Goal: Task Accomplishment & Management: Complete application form

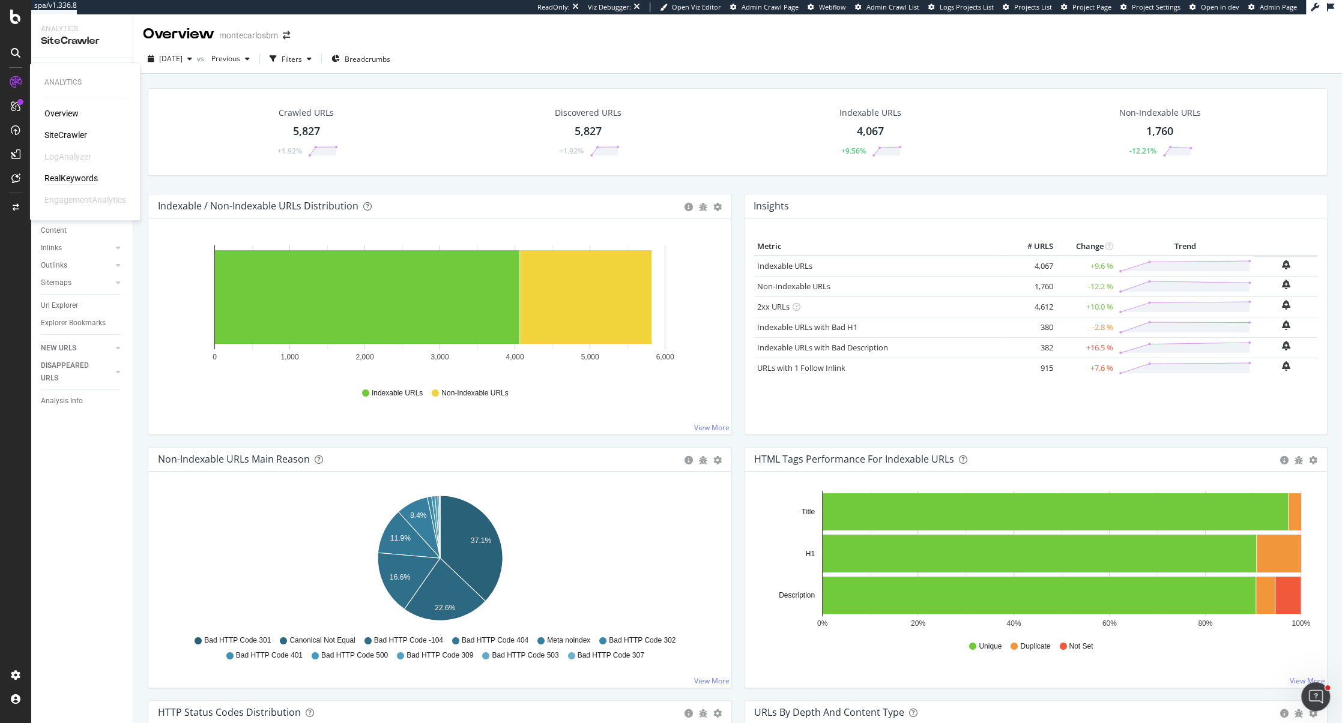
click at [79, 176] on div "RealKeywords" at bounding box center [70, 178] width 53 height 12
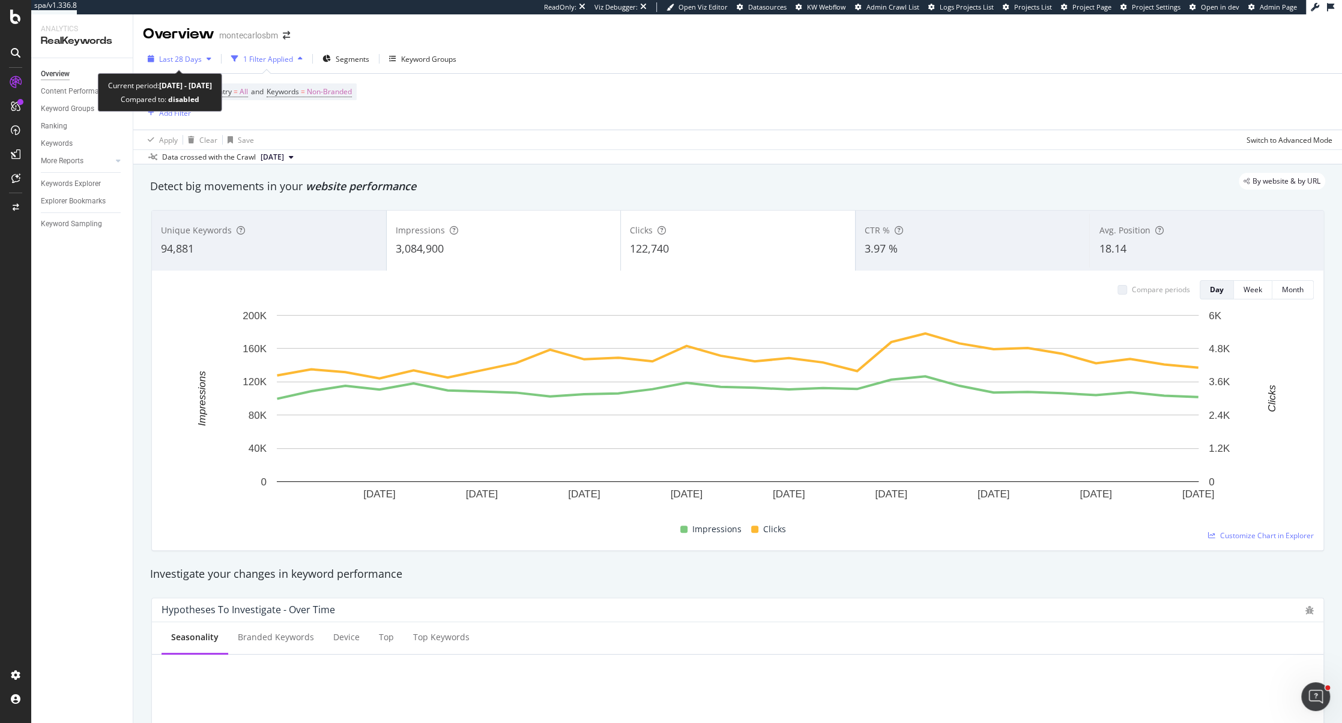
click at [197, 60] on span "Last 28 Days" at bounding box center [180, 59] width 43 height 10
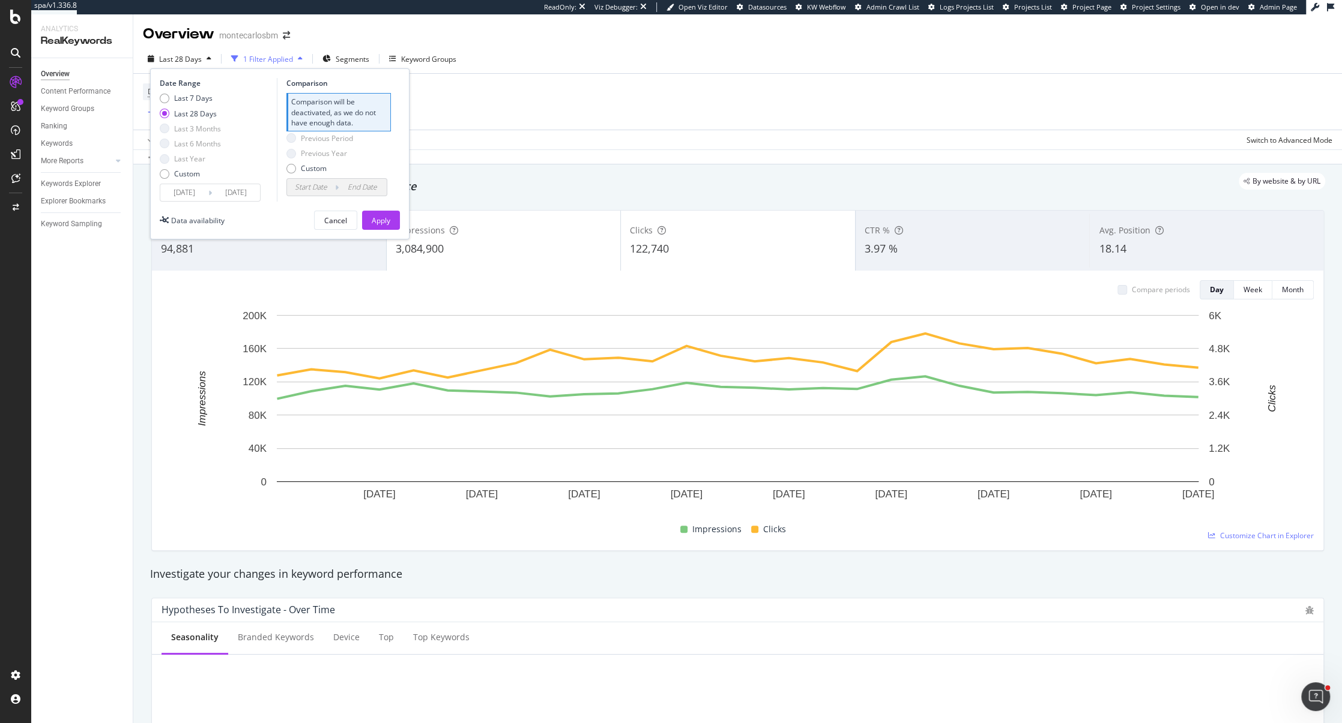
click at [509, 116] on div "Device = All and Country = All and Keywords = Non-Branded Add Filter" at bounding box center [737, 102] width 1189 height 56
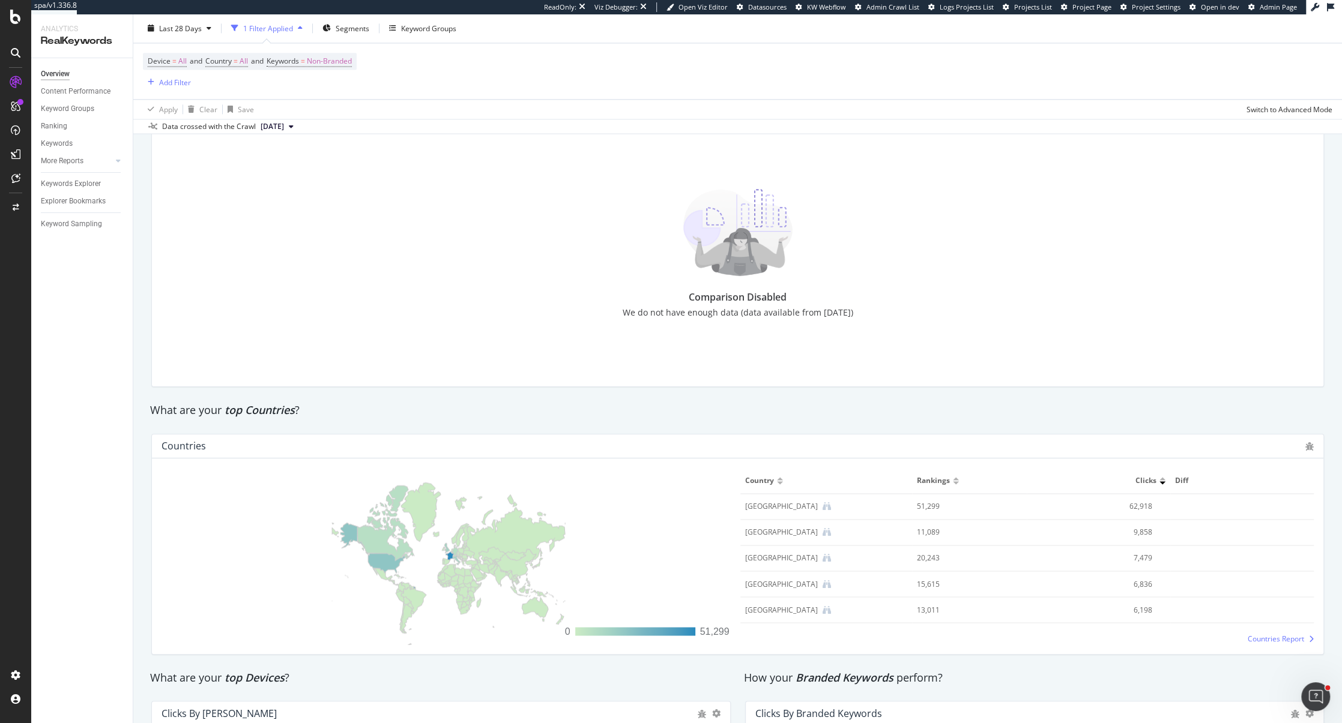
scroll to position [1711, 0]
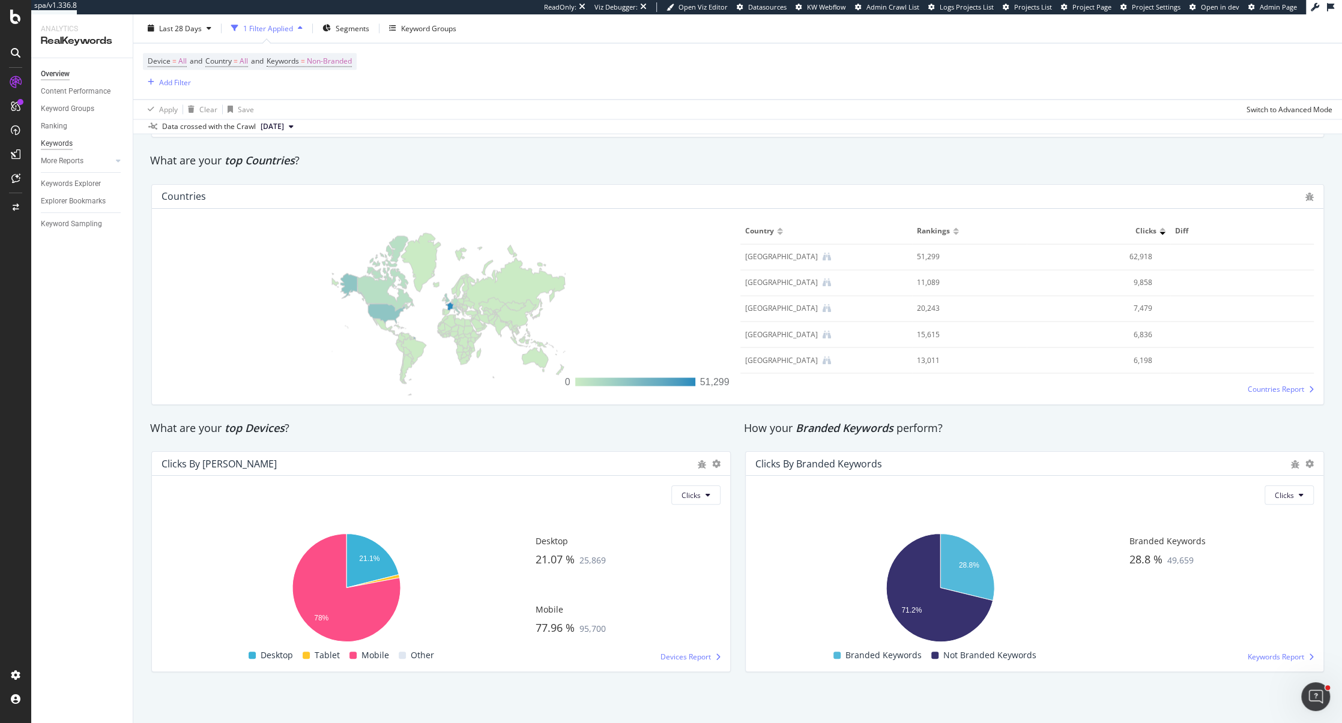
click at [61, 140] on div "Keywords" at bounding box center [57, 143] width 32 height 13
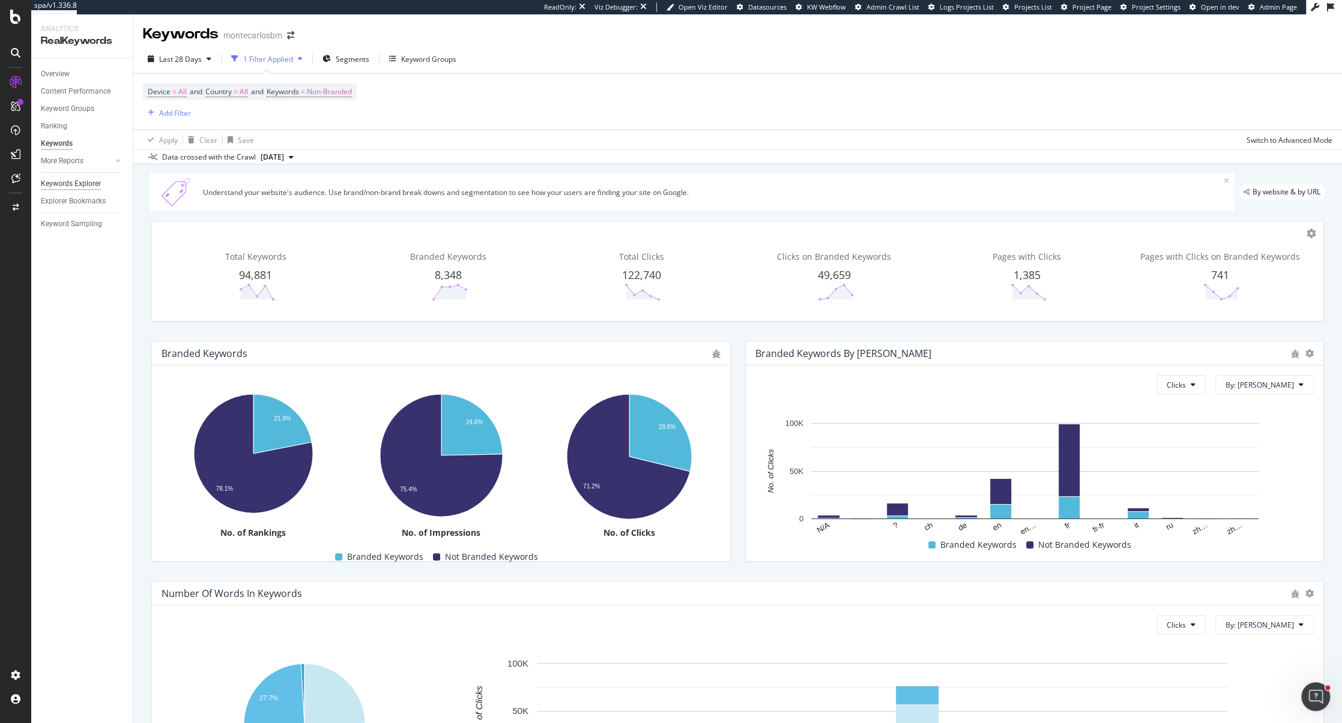
click at [91, 187] on div "Keywords Explorer" at bounding box center [71, 184] width 60 height 13
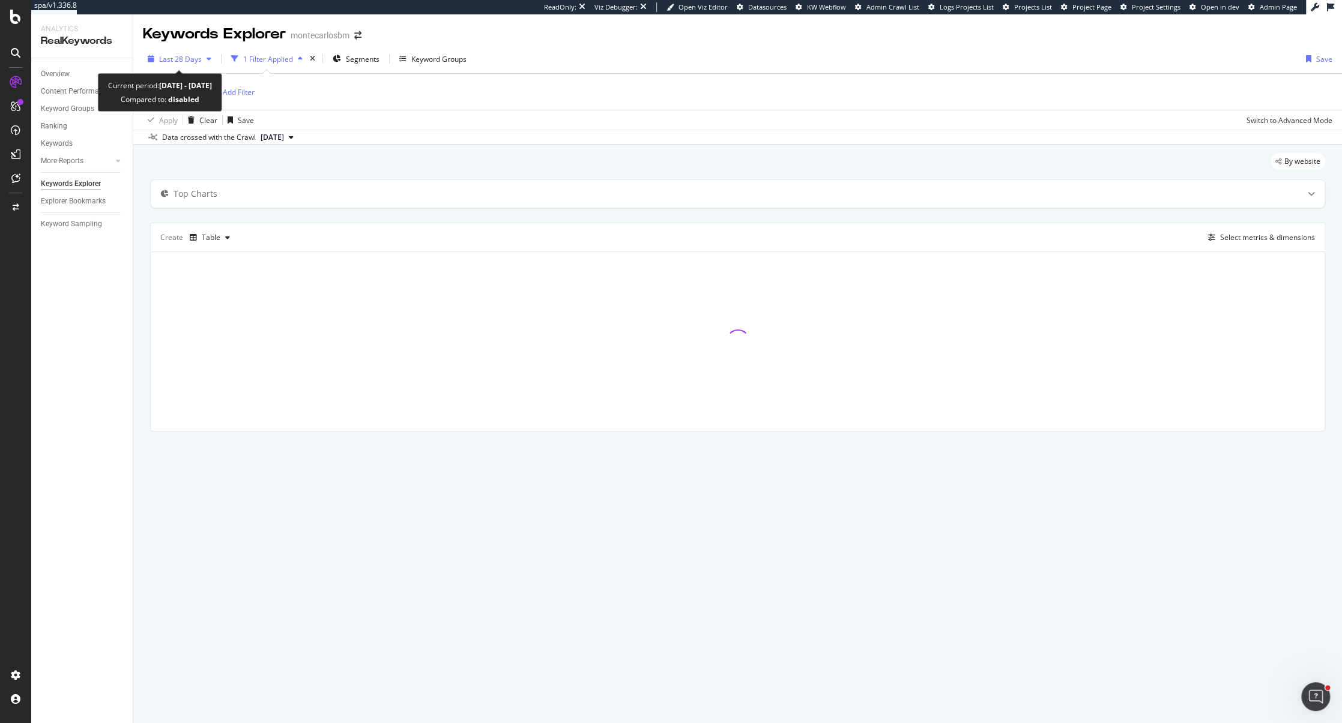
click at [196, 62] on span "Last 28 Days" at bounding box center [180, 59] width 43 height 10
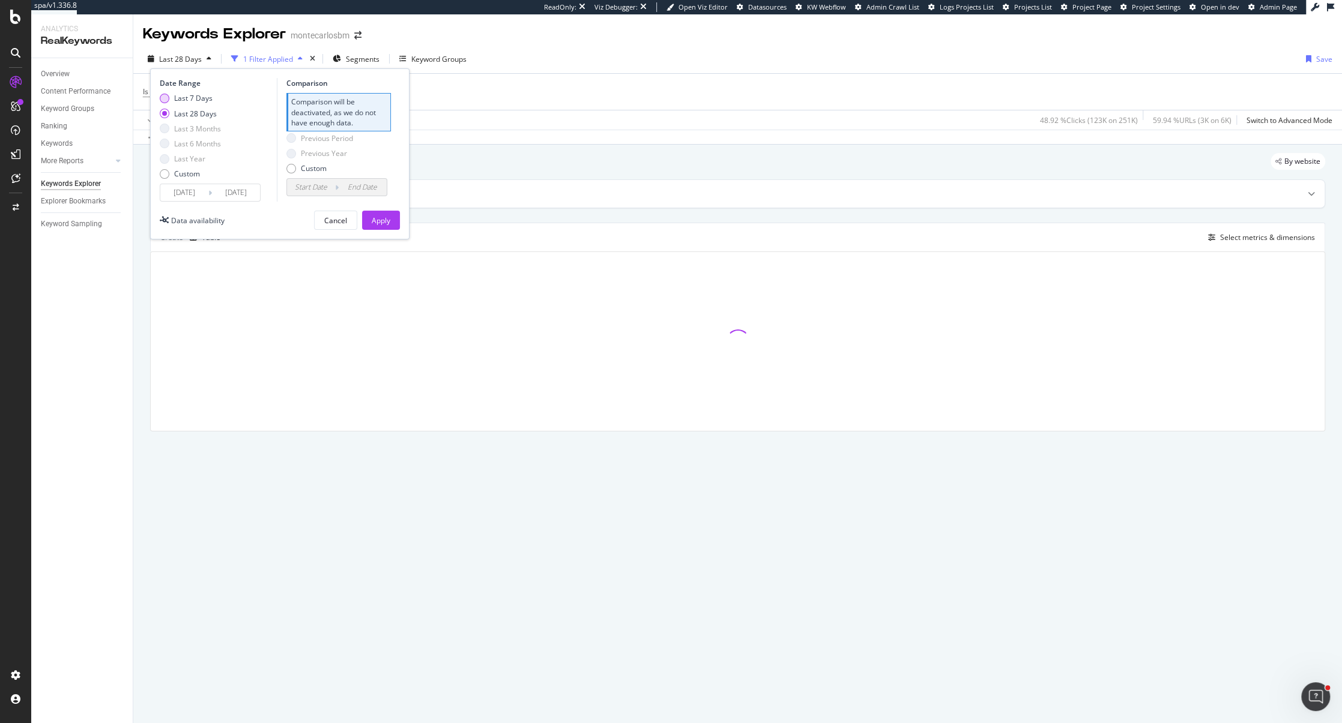
click at [193, 95] on div "Last 7 Days" at bounding box center [193, 98] width 38 height 10
type input "2025/08/12"
type input "2025/08/05"
type input "2025/08/11"
click at [397, 219] on button "Apply" at bounding box center [381, 220] width 38 height 19
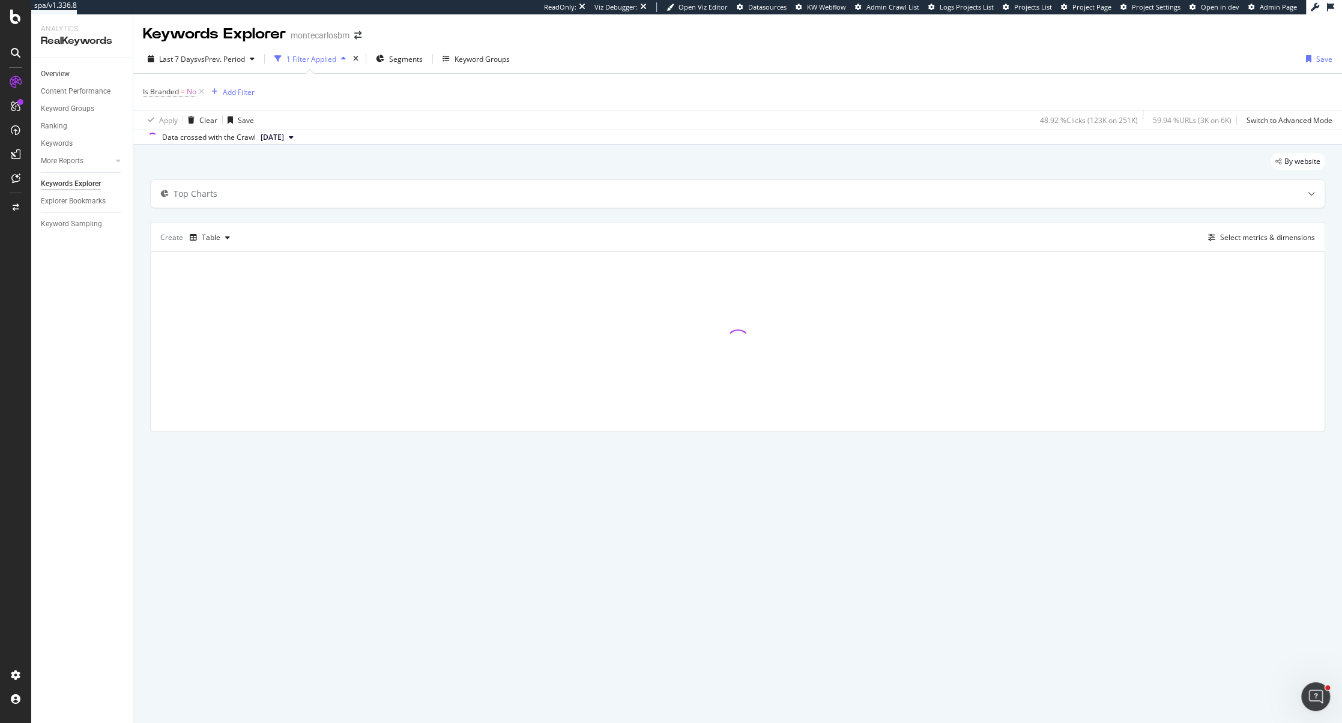
click at [70, 73] on link "Overview" at bounding box center [82, 74] width 83 height 13
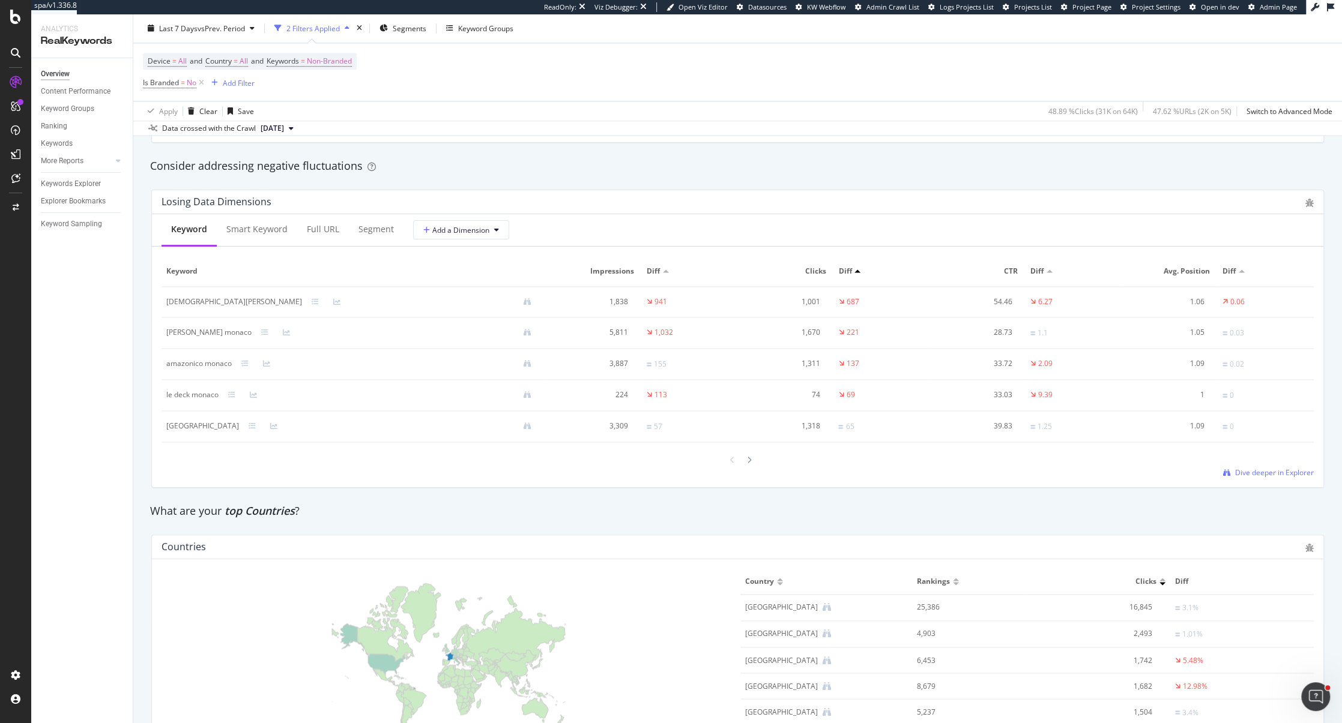
scroll to position [1274, 0]
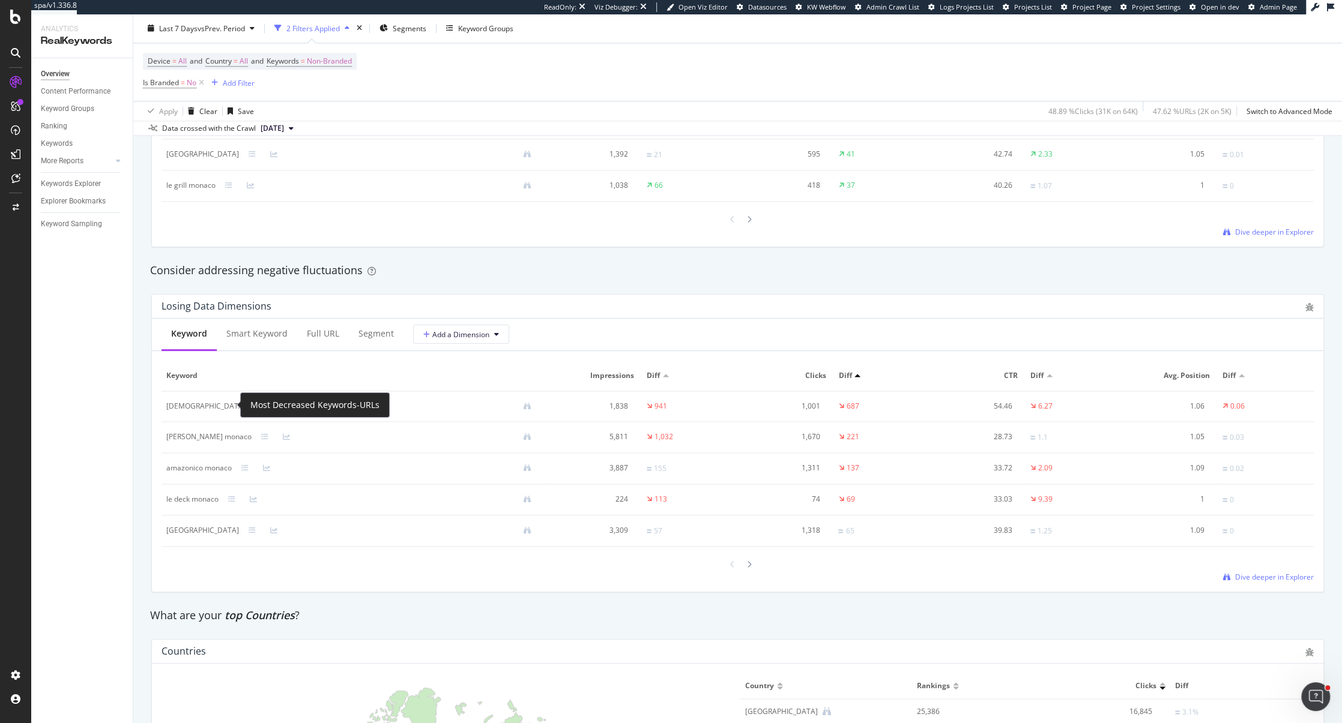
click at [312, 406] on icon at bounding box center [315, 406] width 7 height 7
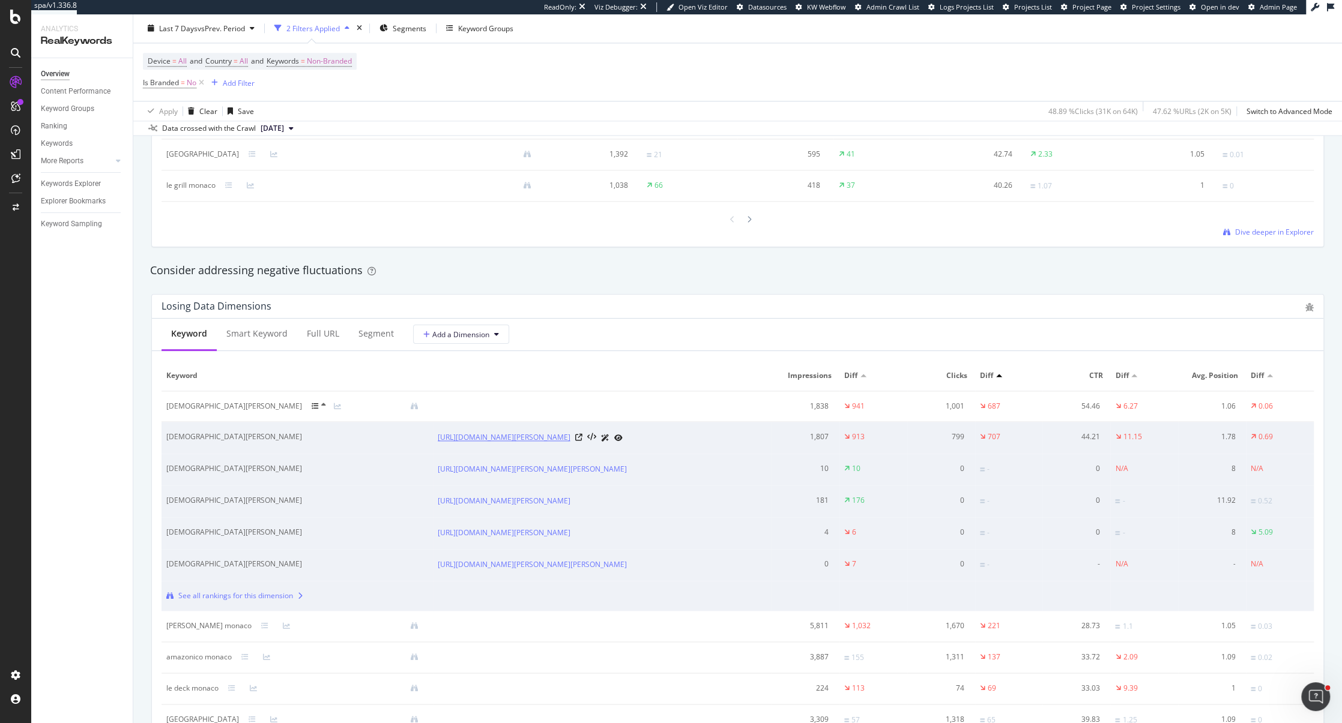
click at [472, 441] on link "https://www.montecarlosbm.com/fr/restaurant-monaco/maona-monte-carlo" at bounding box center [504, 438] width 133 height 12
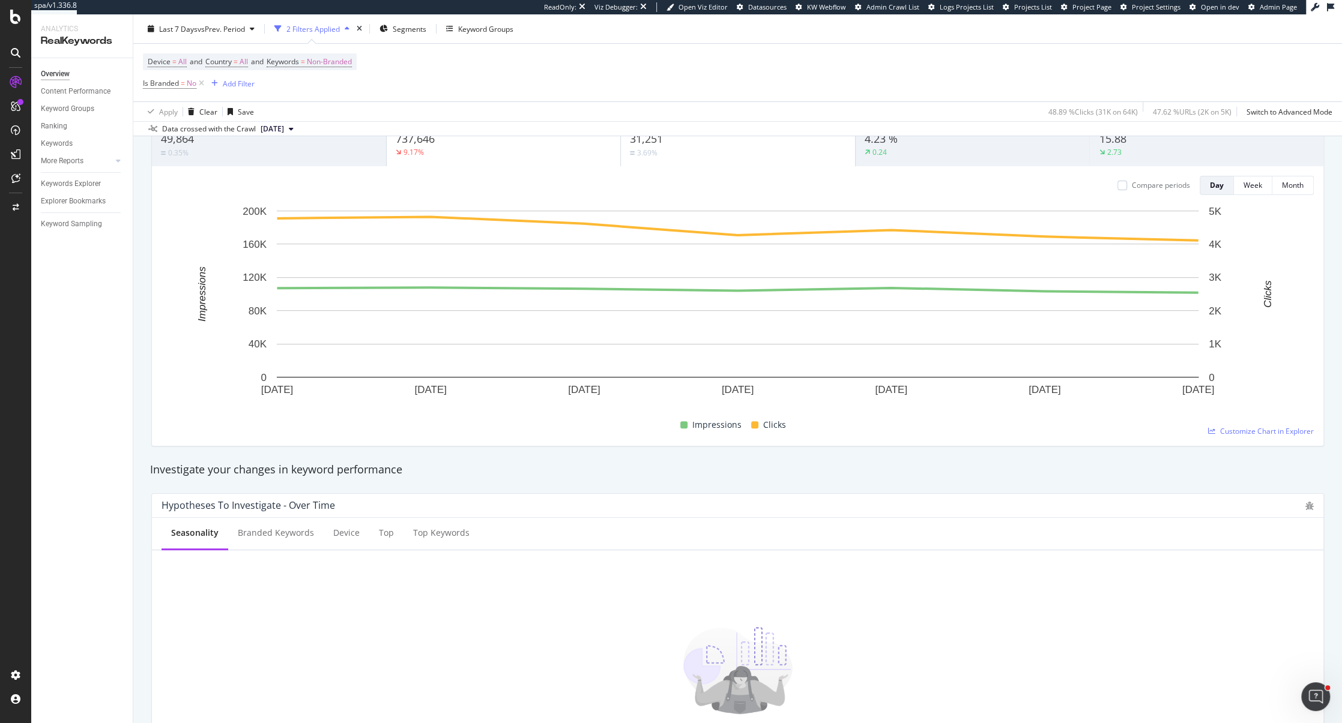
scroll to position [0, 0]
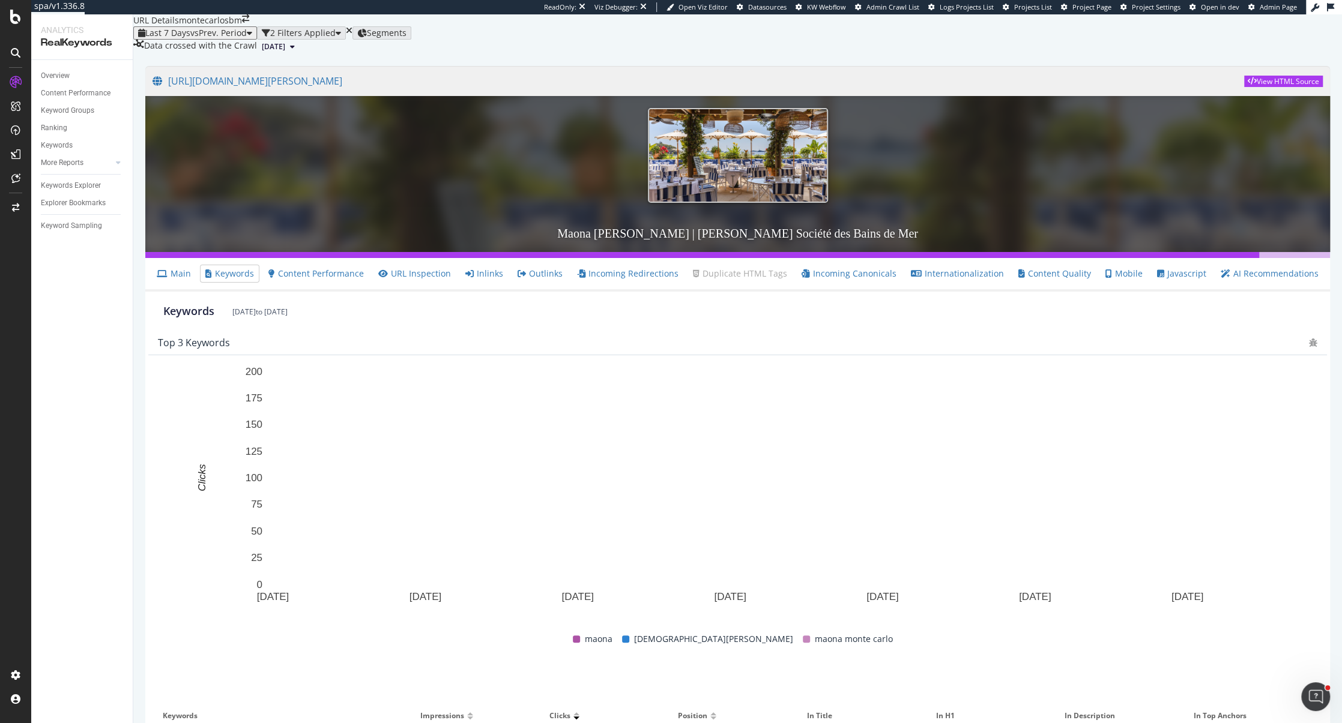
scroll to position [282, 0]
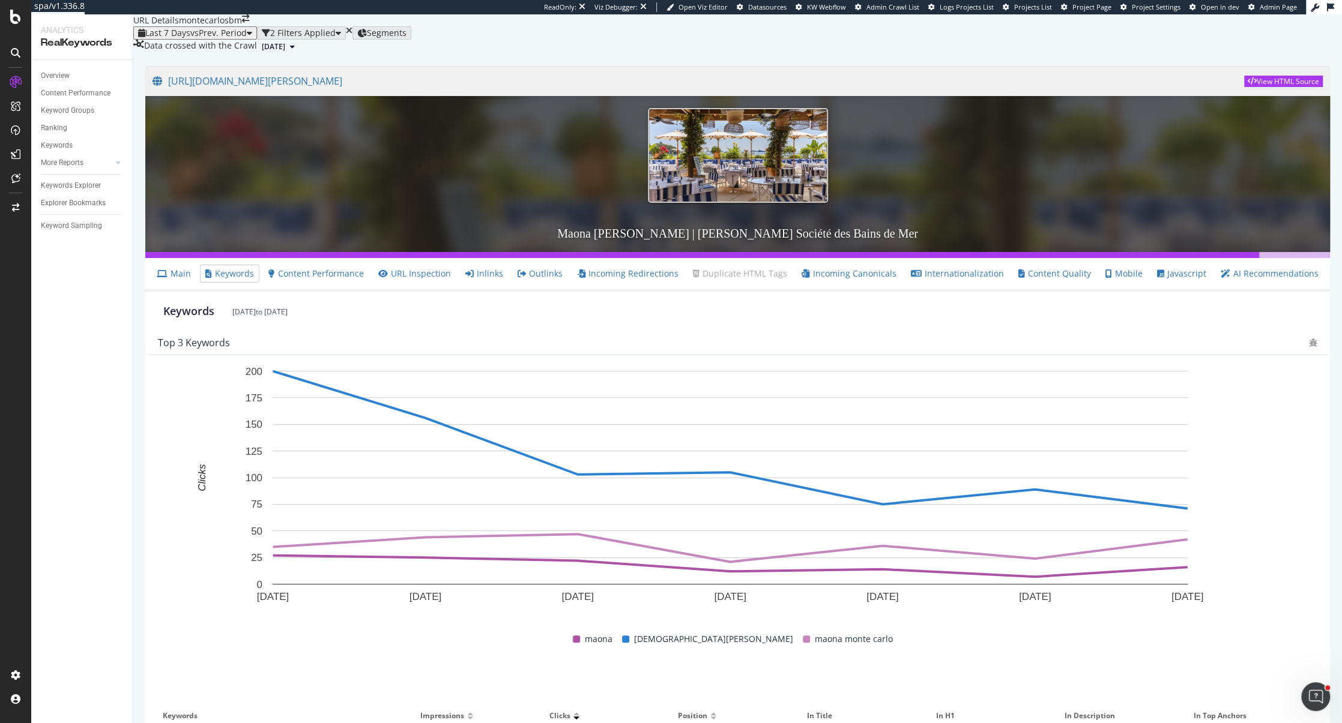
drag, startPoint x: 415, startPoint y: 542, endPoint x: 711, endPoint y: 543, distance: 296.0
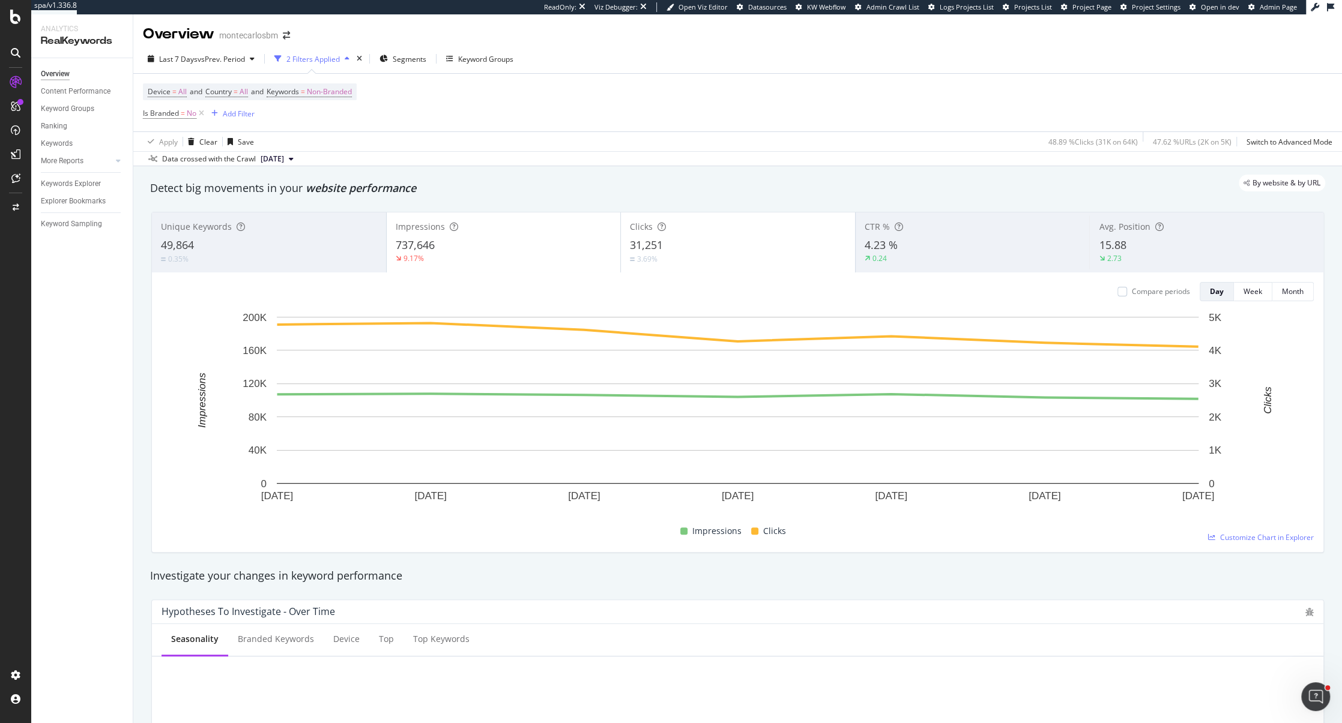
click at [1264, 4] on span "Admin Page" at bounding box center [1278, 6] width 37 height 9
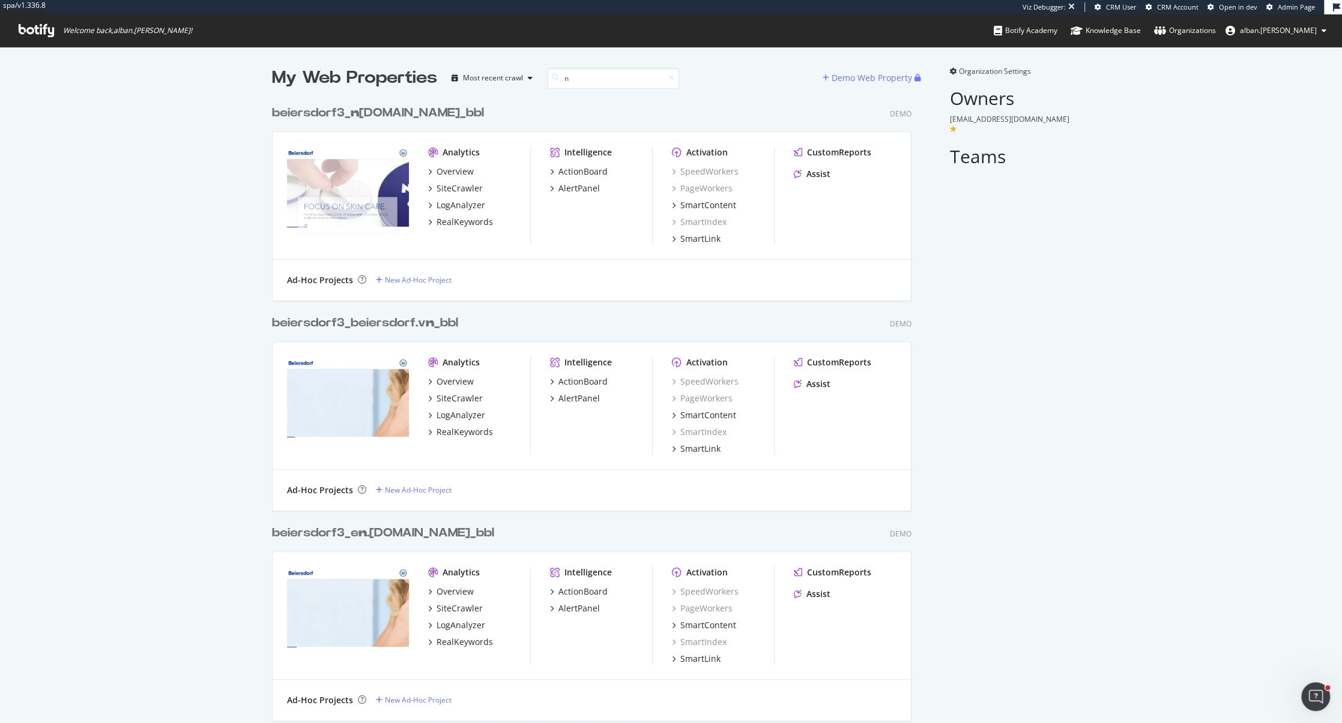
type input "ni"
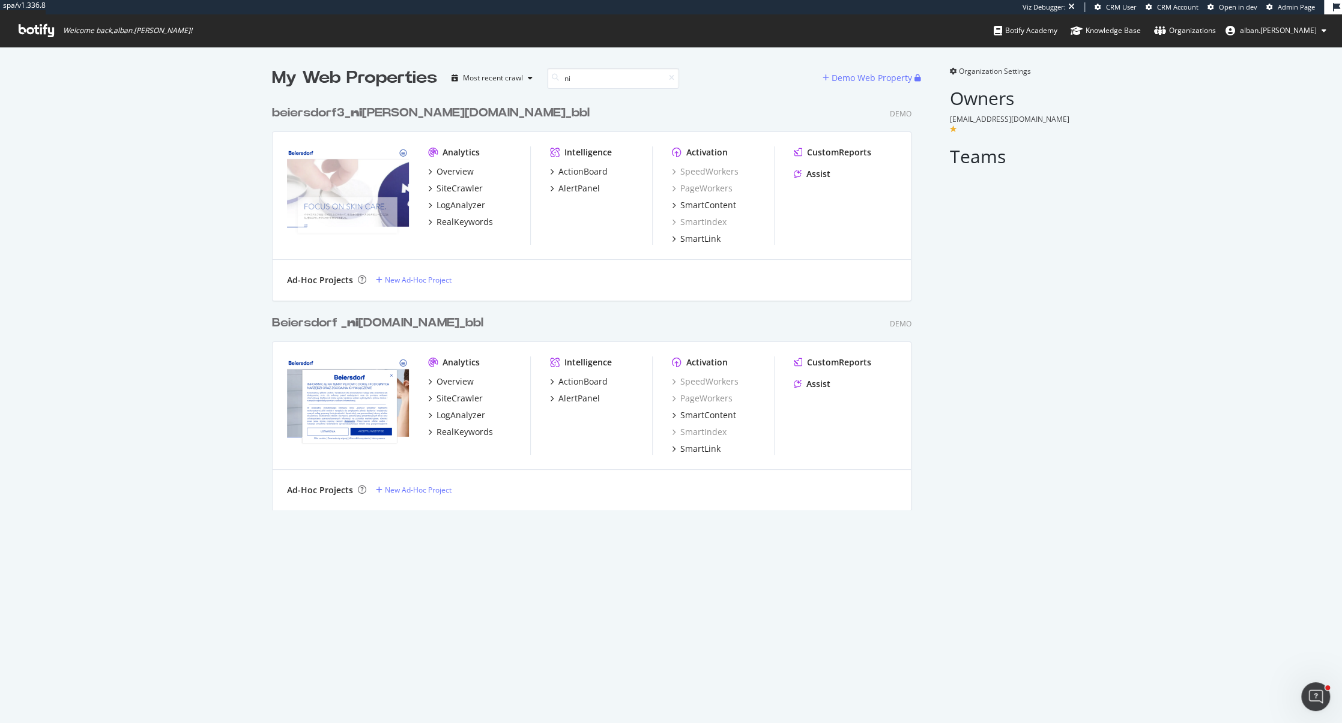
scroll to position [420, 648]
click at [587, 76] on input "ni" at bounding box center [613, 78] width 132 height 21
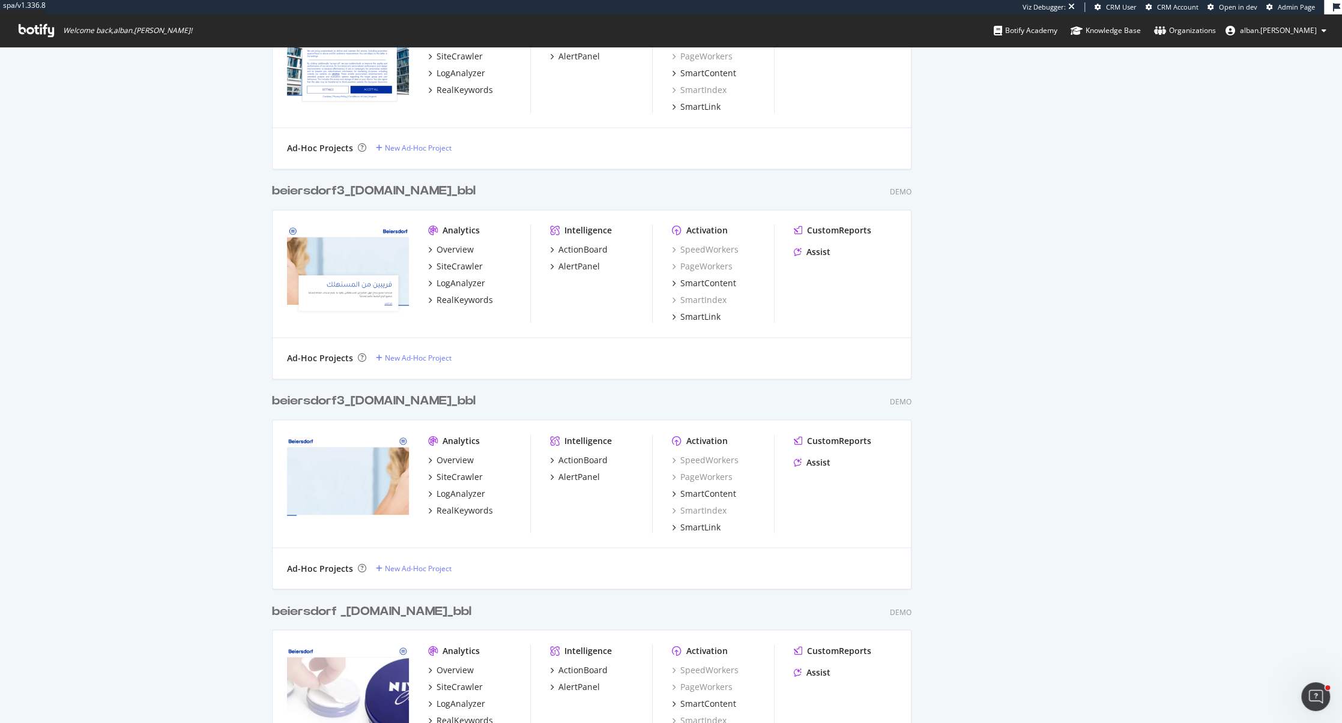
scroll to position [0, 0]
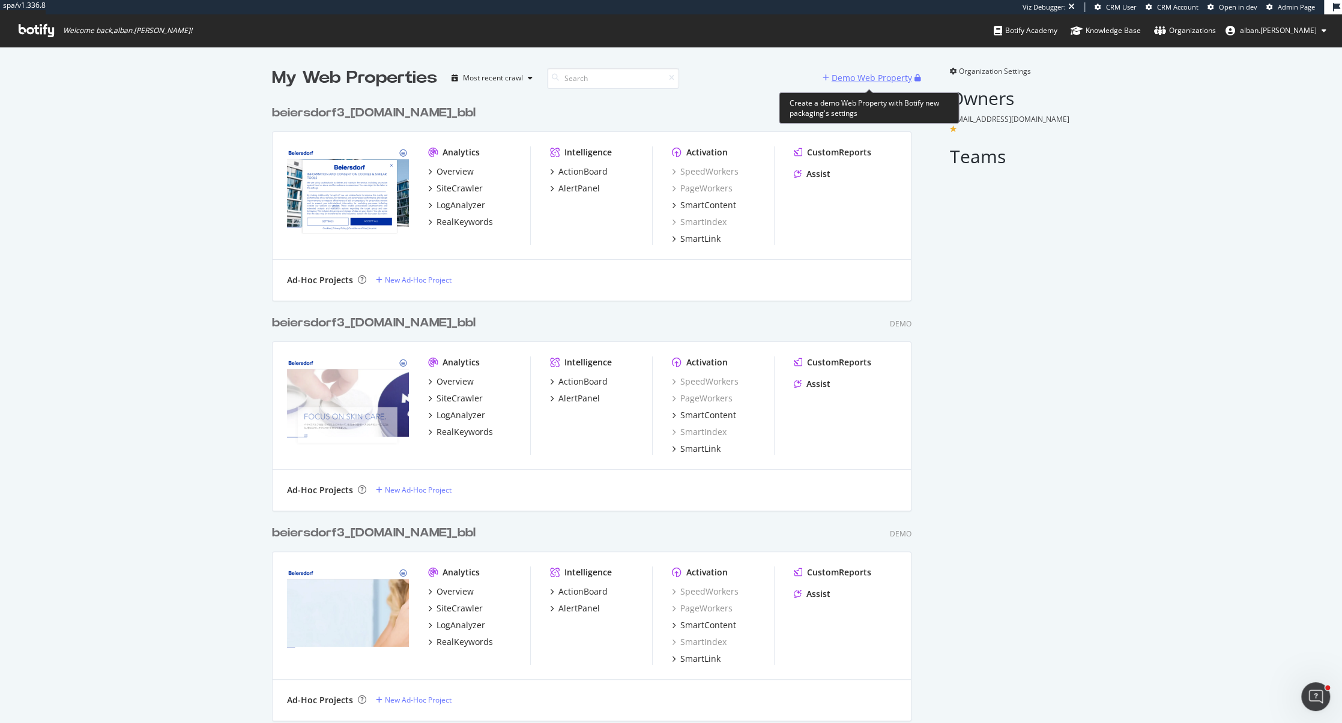
click at [851, 75] on div "Demo Web Property" at bounding box center [871, 78] width 80 height 12
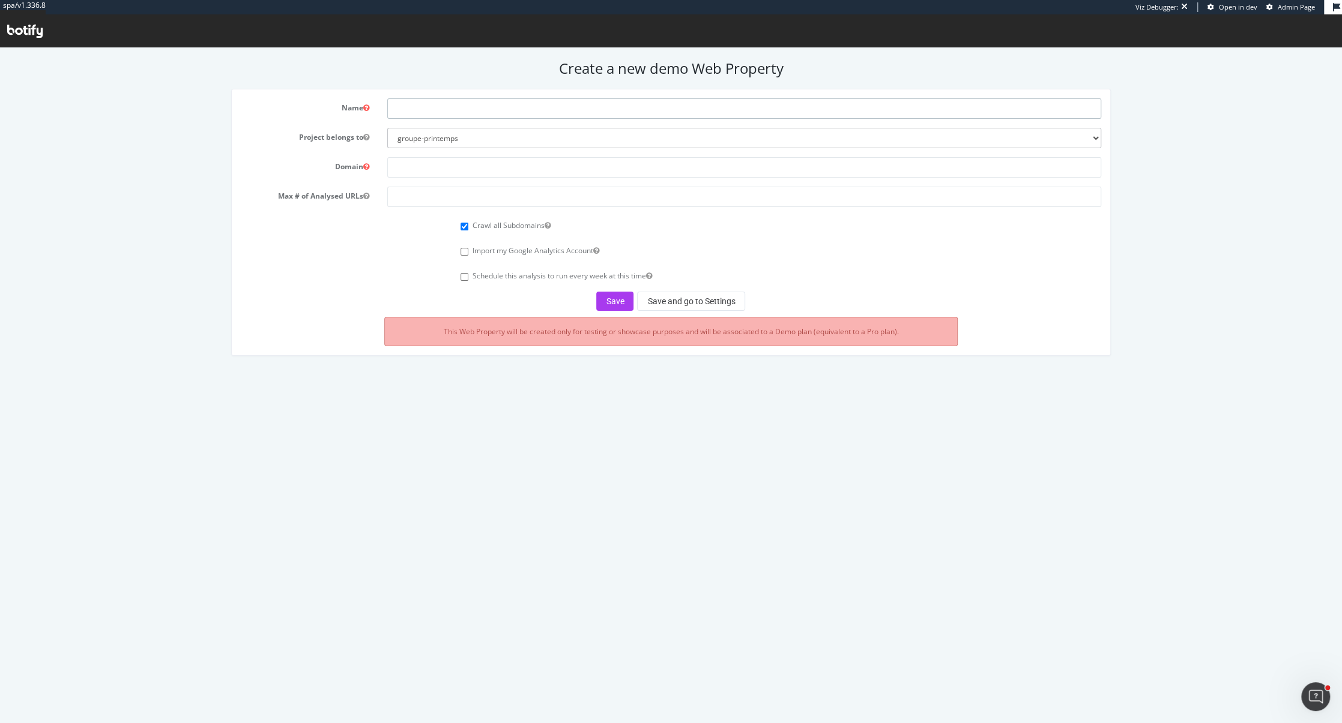
click at [456, 106] on input "text" at bounding box center [744, 108] width 714 height 20
paste input "[URL][DOMAIN_NAME]"
type input "[URL][DOMAIN_NAME]"
click at [468, 133] on select "groupe-printemps inditex remy-cointreau bnp-paribas-cardif-0124 albanruelle-org…" at bounding box center [744, 138] width 714 height 20
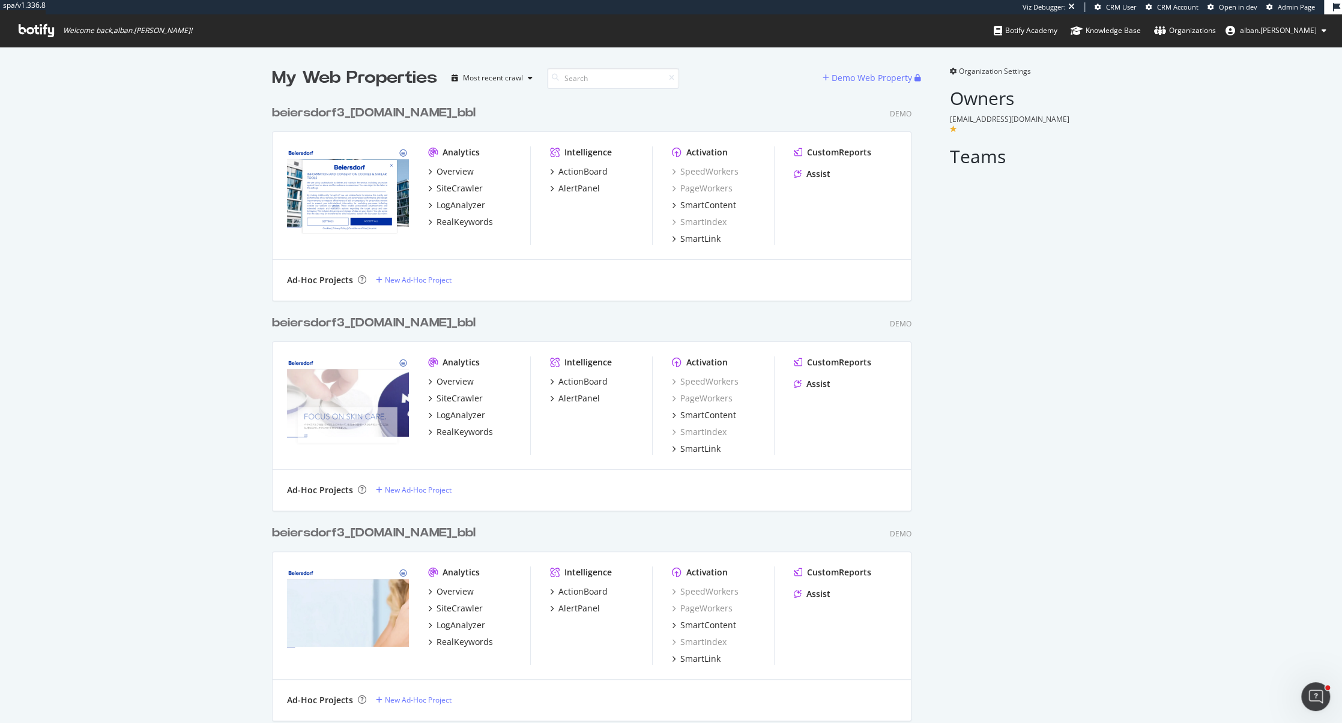
scroll to position [3410, 648]
